Goal: Task Accomplishment & Management: Complete application form

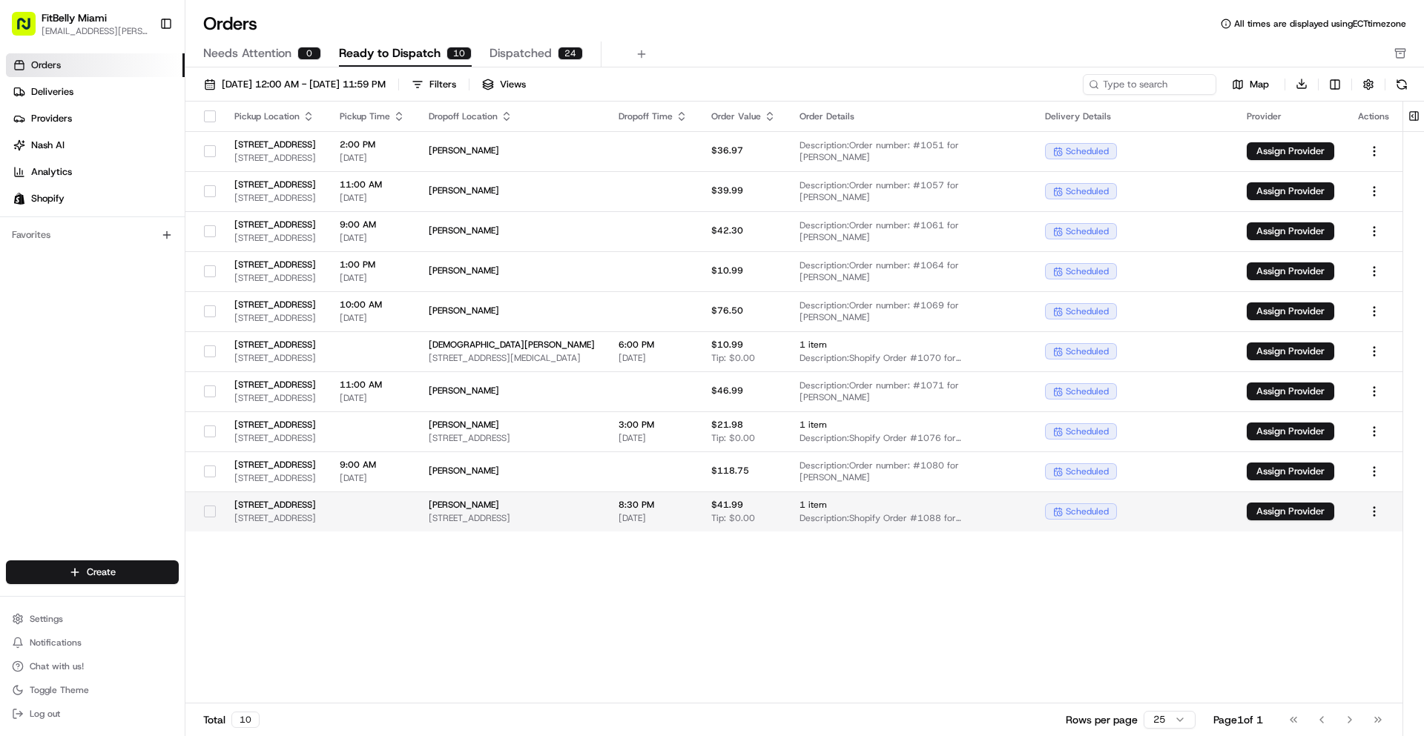
click at [208, 514] on button "button" at bounding box center [210, 512] width 12 height 12
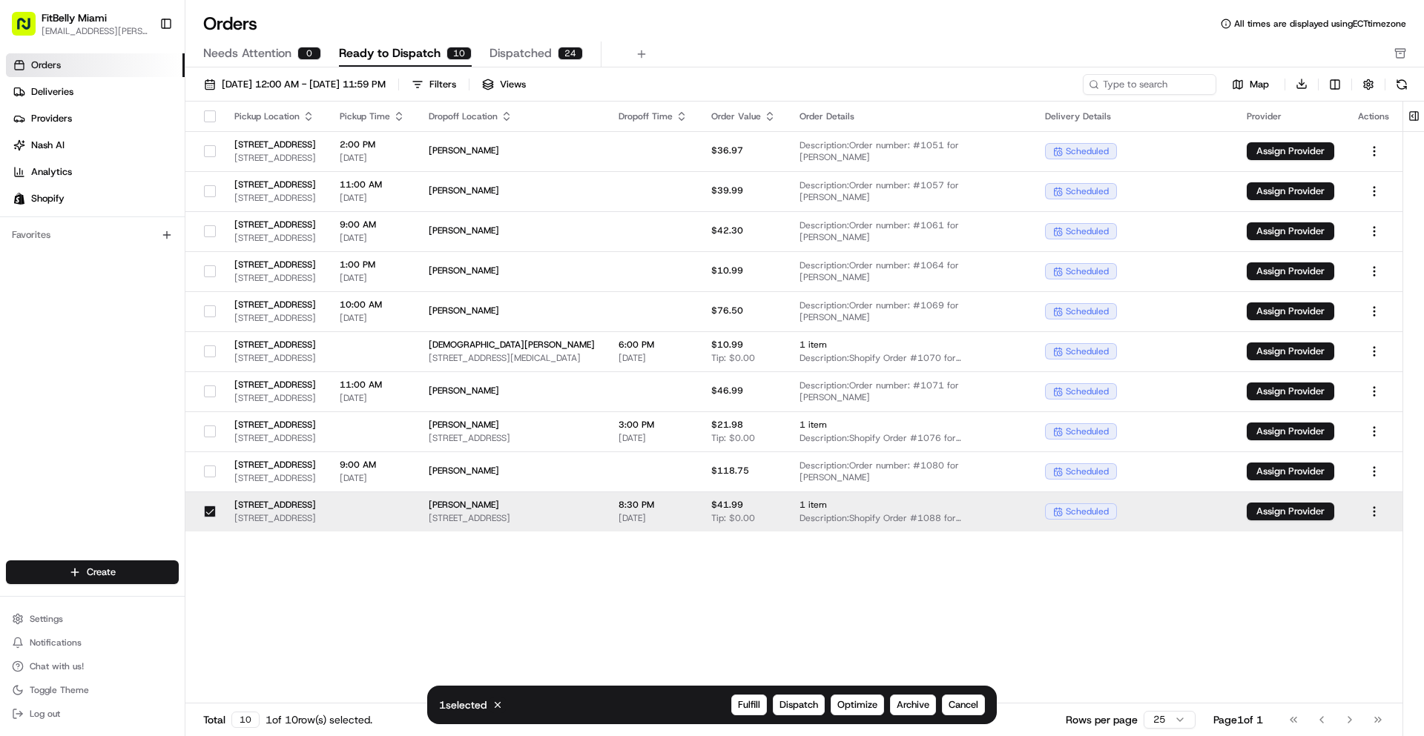
click at [207, 510] on button "button" at bounding box center [210, 512] width 12 height 12
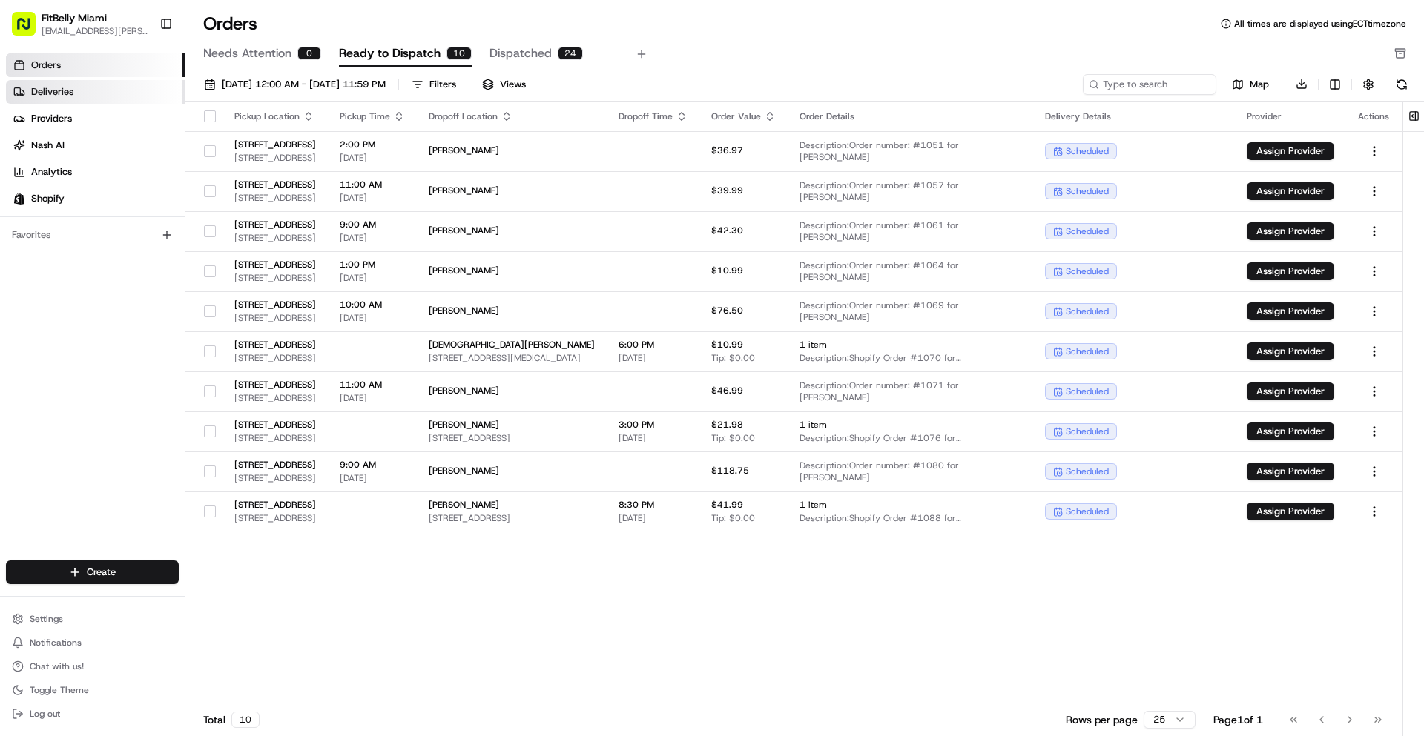
click at [78, 89] on link "Deliveries" at bounding box center [95, 92] width 179 height 24
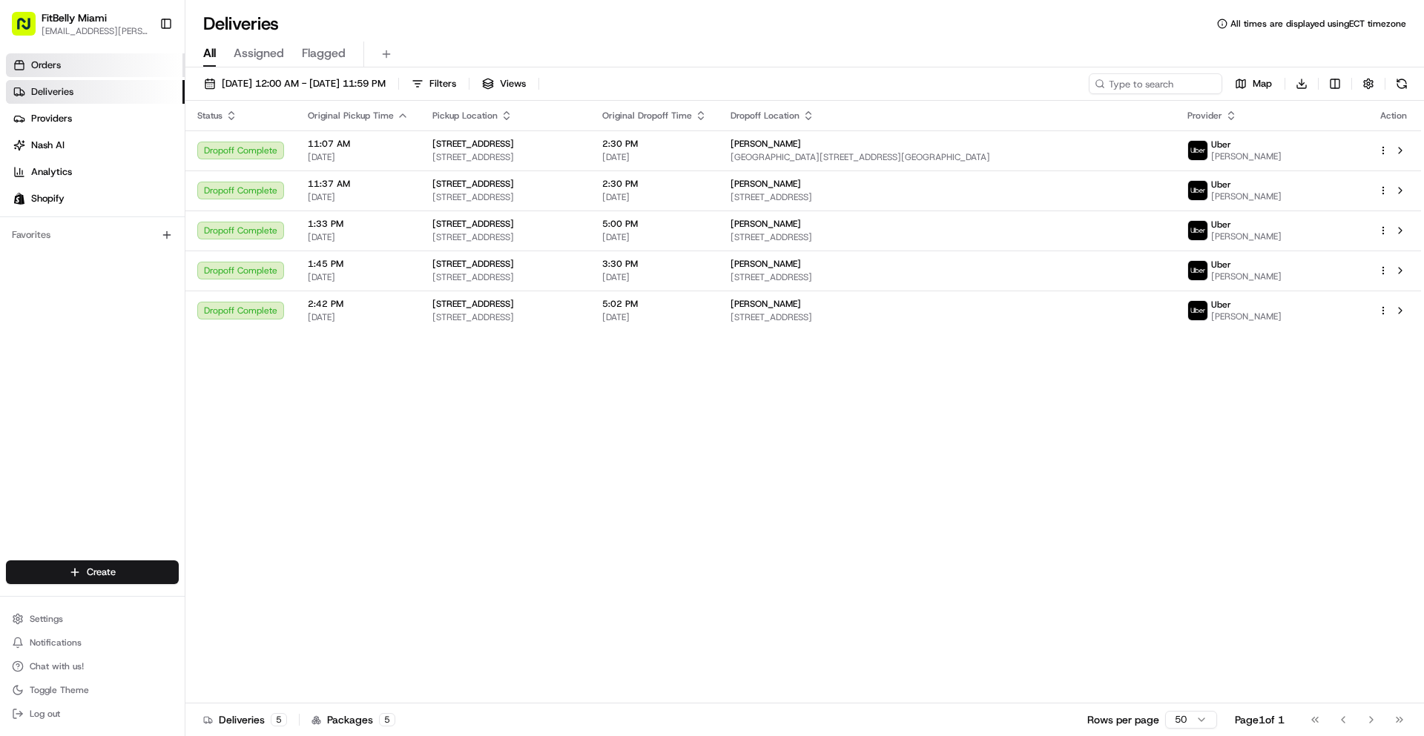
click at [47, 72] on link "Orders" at bounding box center [95, 65] width 179 height 24
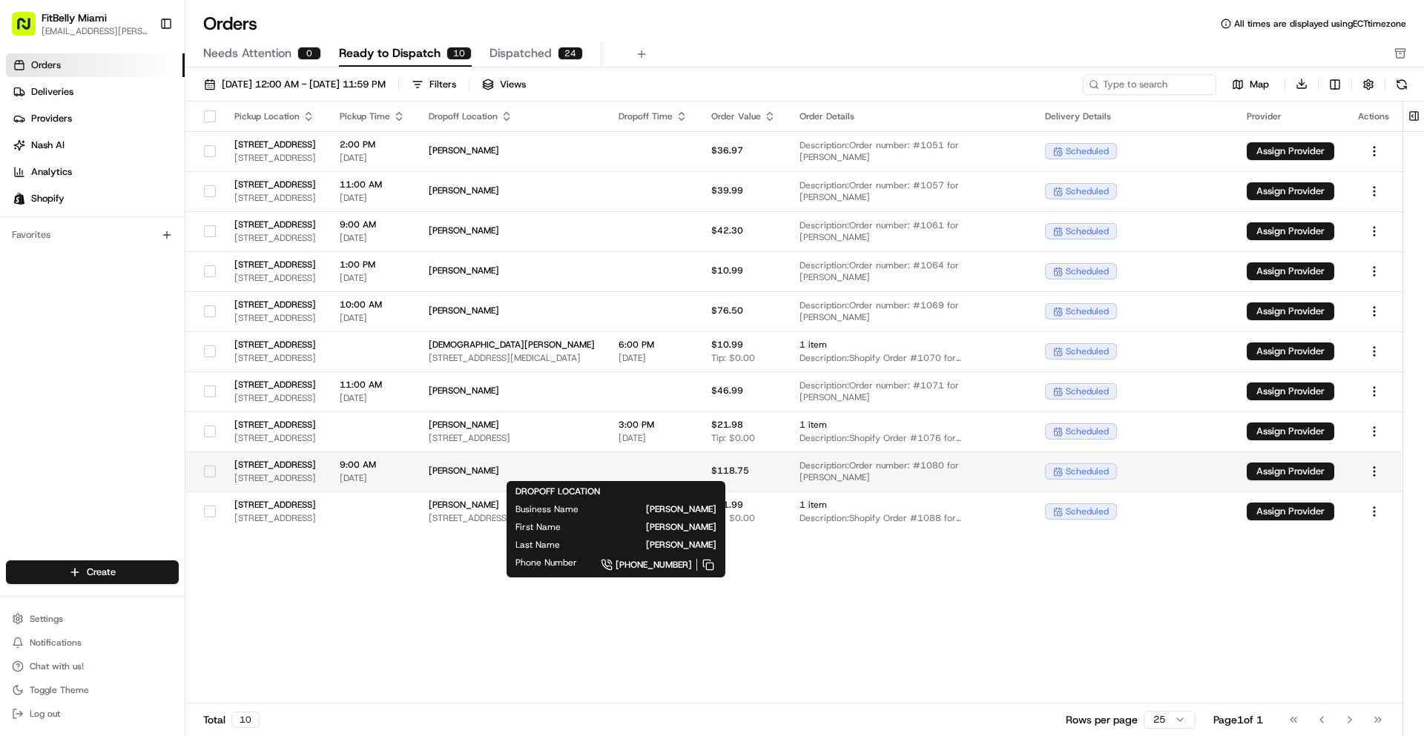
click at [595, 475] on span "[PERSON_NAME]" at bounding box center [512, 471] width 166 height 12
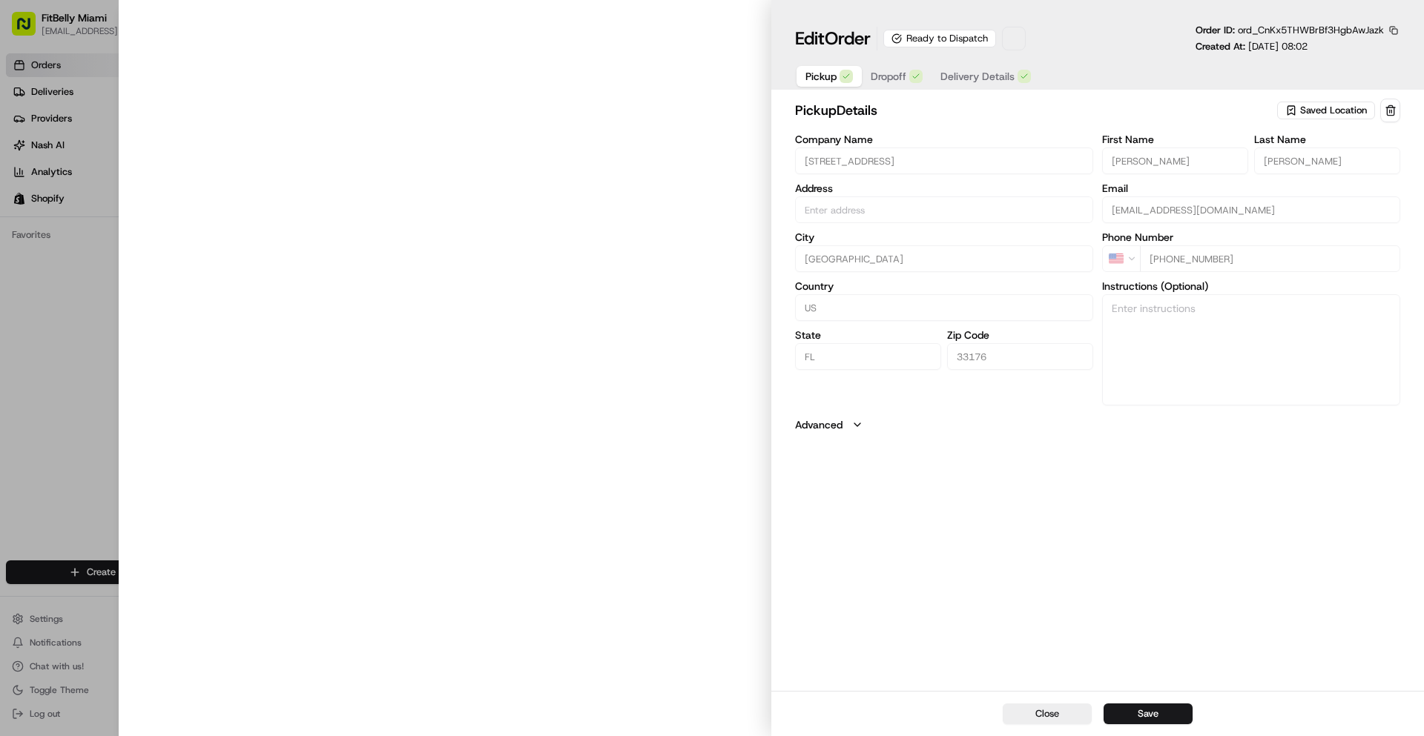
type input "[STREET_ADDRESS]"
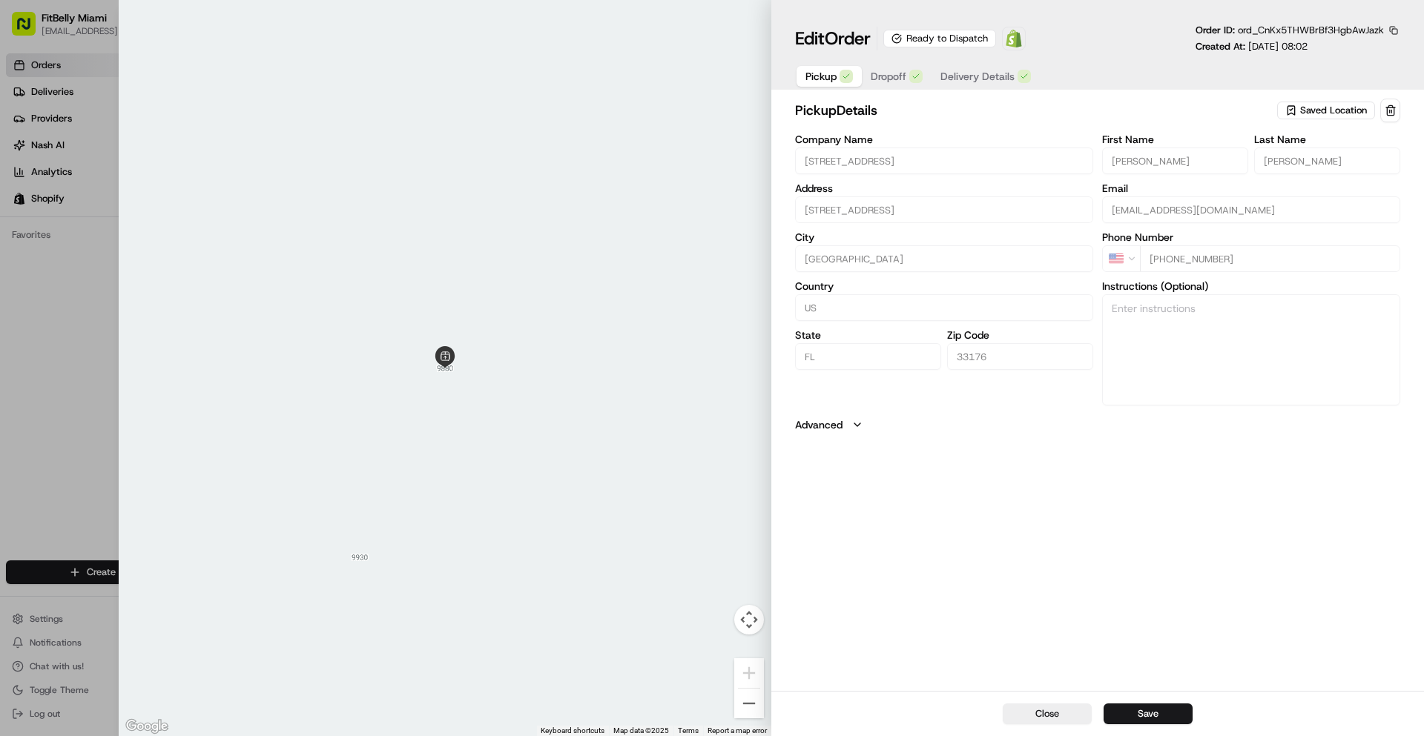
click at [972, 76] on span "Delivery Details" at bounding box center [977, 76] width 74 height 15
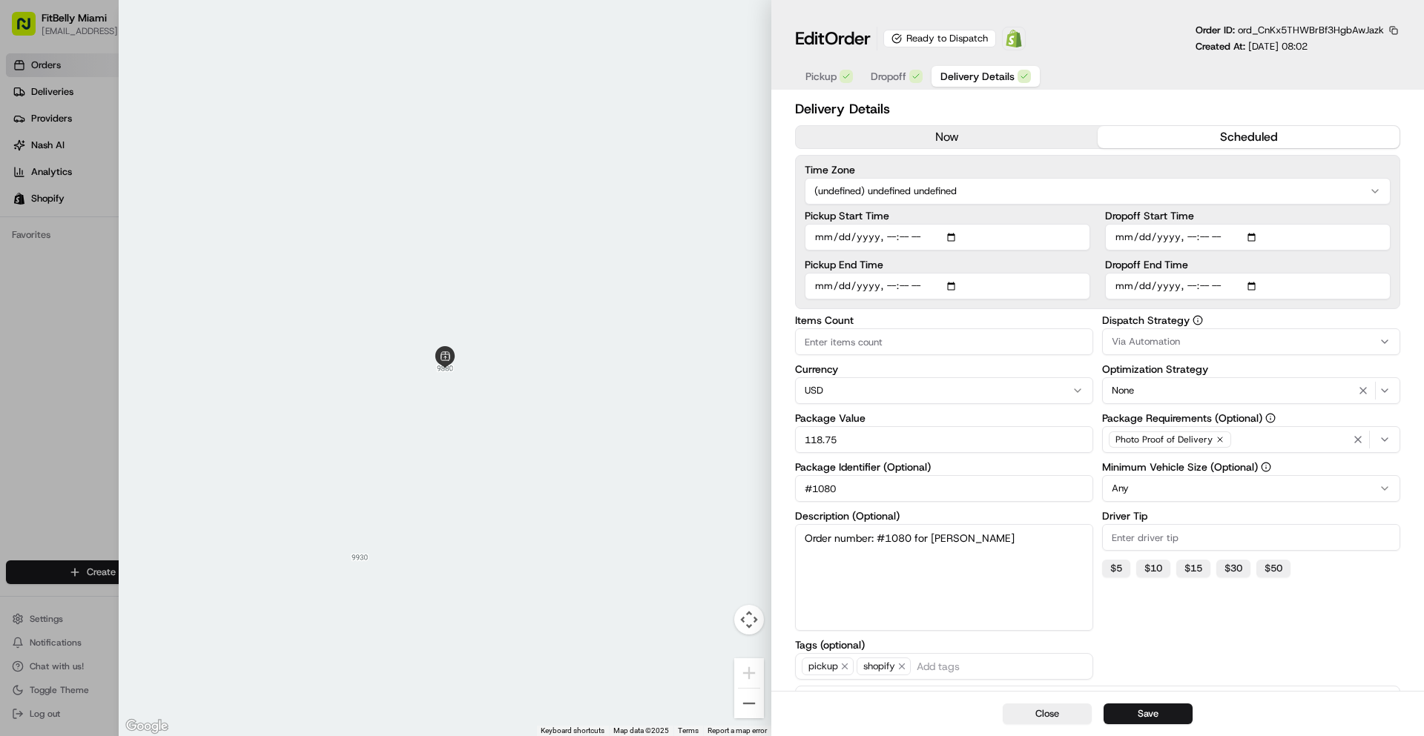
click at [44, 357] on div at bounding box center [712, 368] width 1424 height 736
type input "1"
